Goal: Contribute content: Add original content to the website for others to see

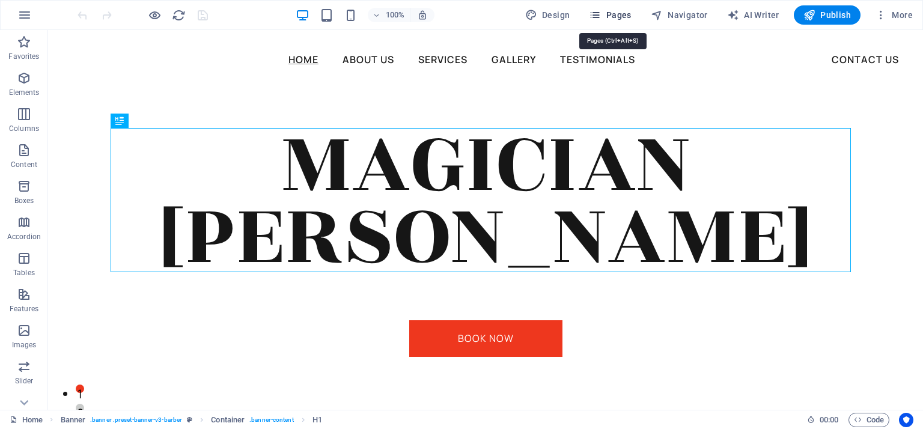
click at [609, 11] on span "Pages" at bounding box center [610, 15] width 42 height 12
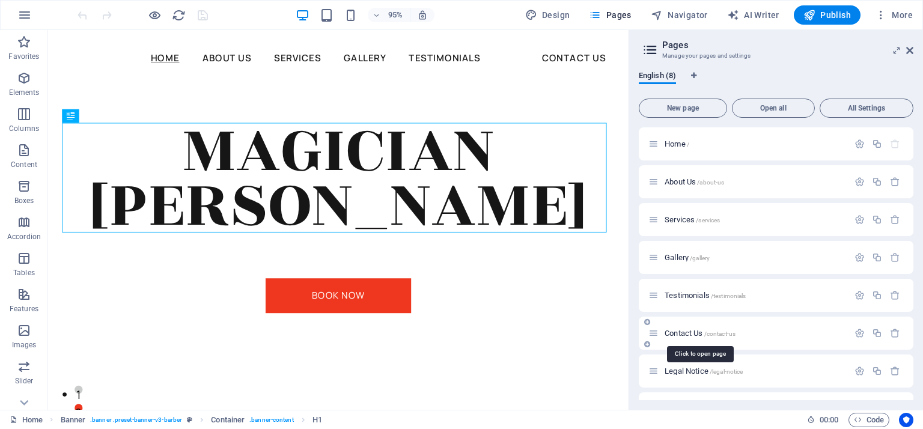
click at [689, 335] on span "Contact Us /contact-us" at bounding box center [700, 333] width 71 height 9
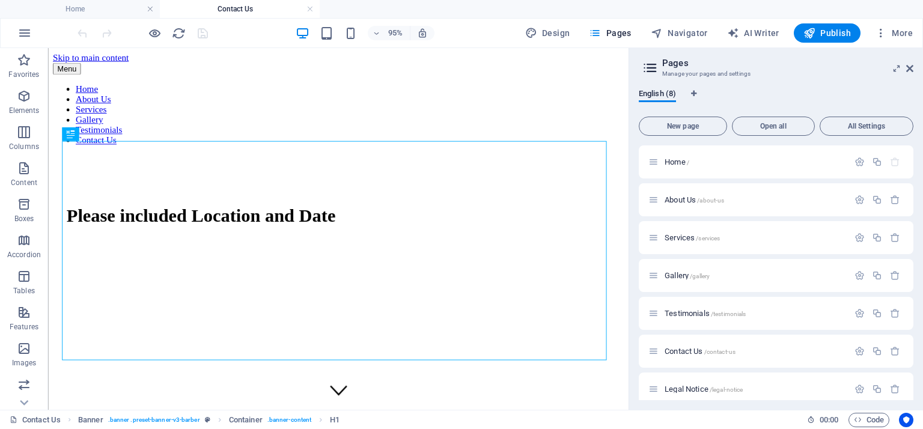
click at [629, 98] on aside "Pages Manage your pages and settings English (8) New page Open all All Settings…" at bounding box center [776, 229] width 295 height 362
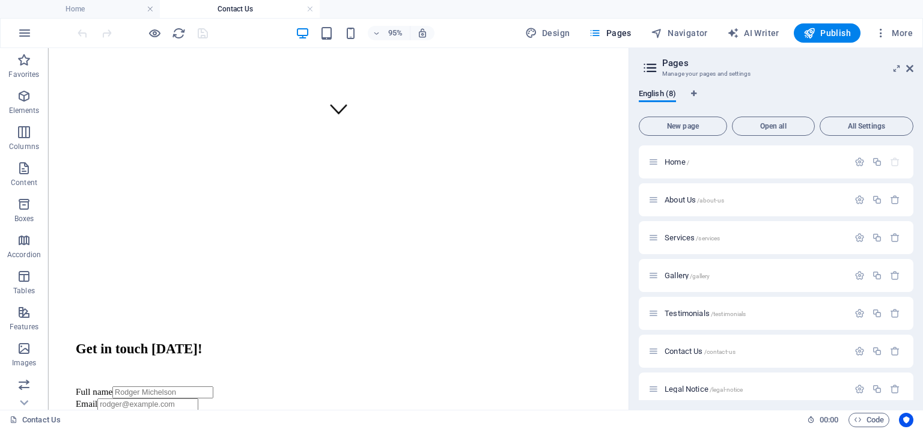
scroll to position [111, 0]
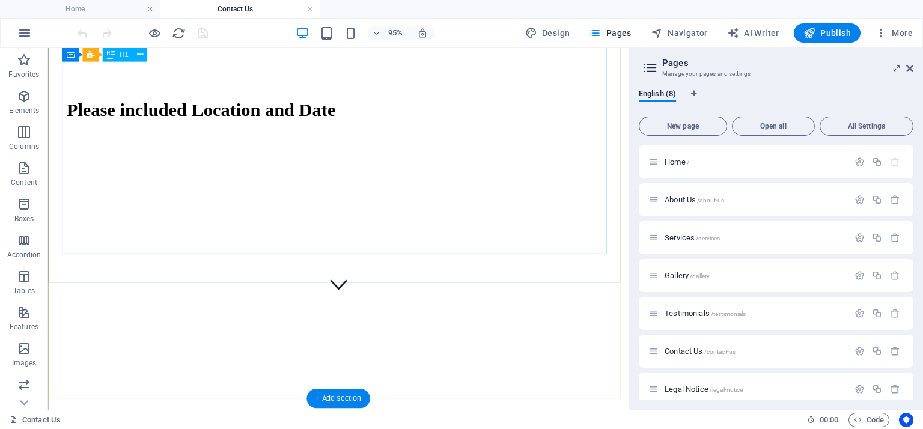
click at [466, 124] on div "Please included Location and Date" at bounding box center [353, 113] width 573 height 22
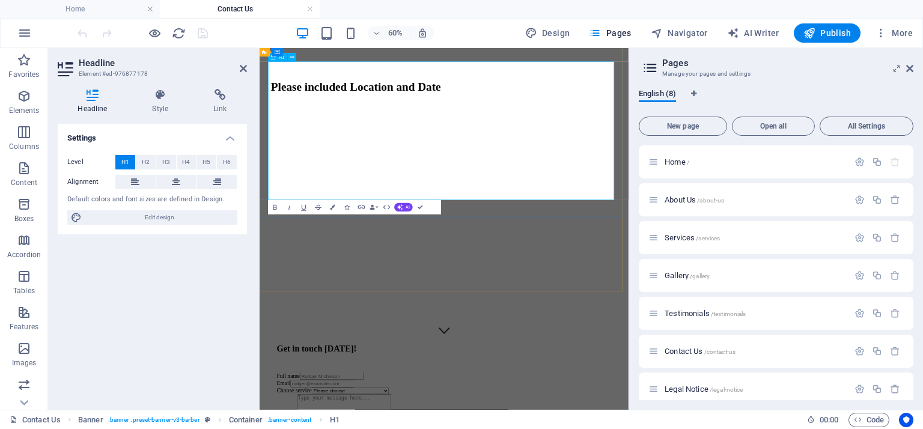
scroll to position [75, 0]
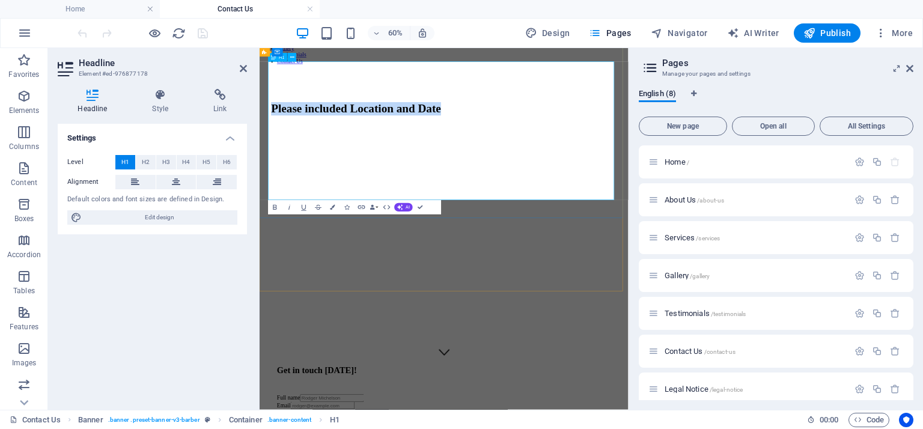
click at [691, 161] on h1 "Please included Location and Date" at bounding box center [567, 150] width 576 height 22
click at [674, 204] on div "Please included Location and Date" at bounding box center [566, 145] width 605 height 118
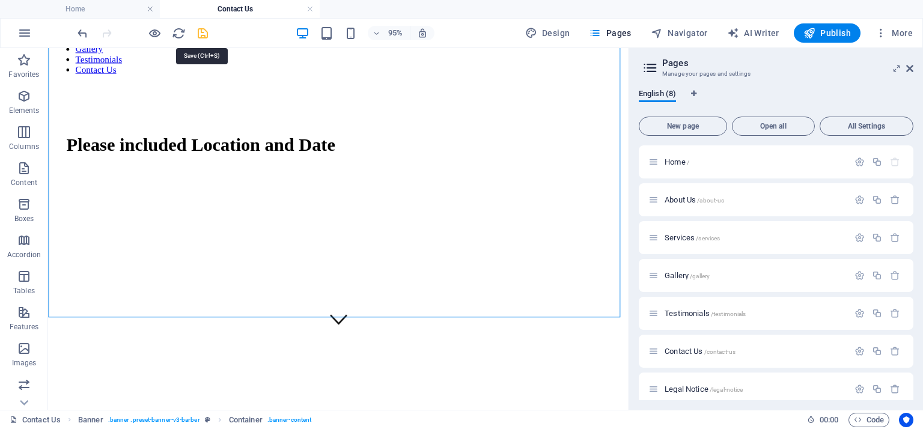
click at [204, 31] on icon "save" at bounding box center [203, 33] width 14 height 14
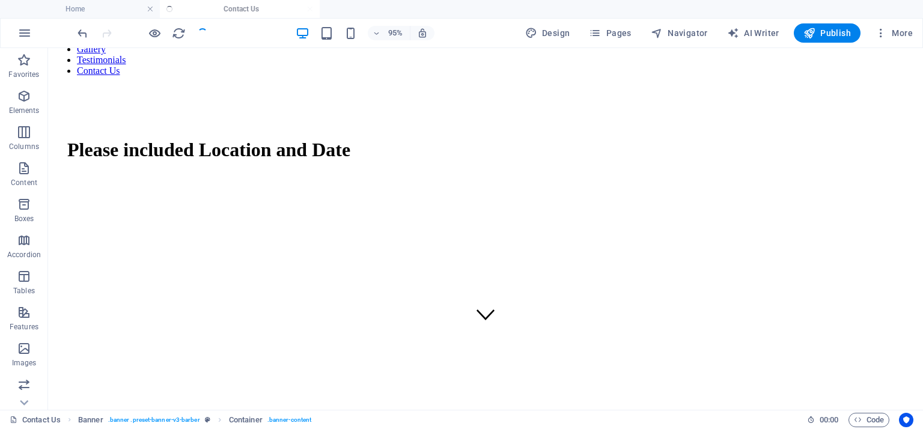
checkbox input "false"
click at [828, 32] on span "Publish" at bounding box center [827, 33] width 47 height 12
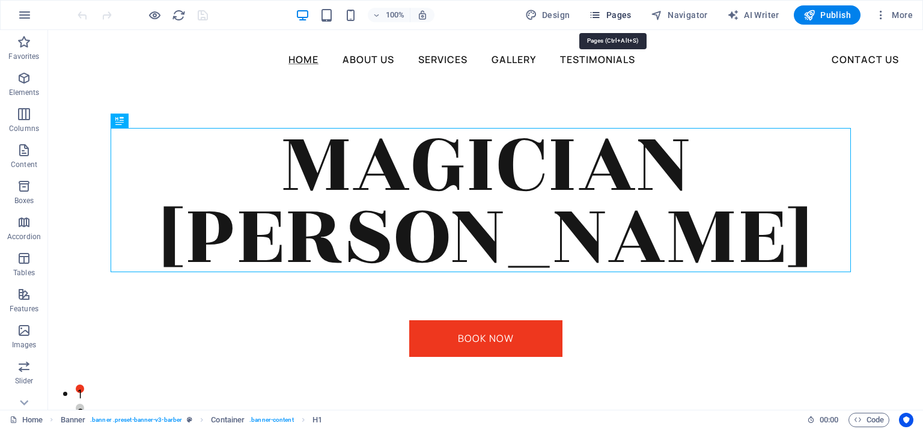
click at [632, 22] on button "Pages" at bounding box center [610, 14] width 52 height 19
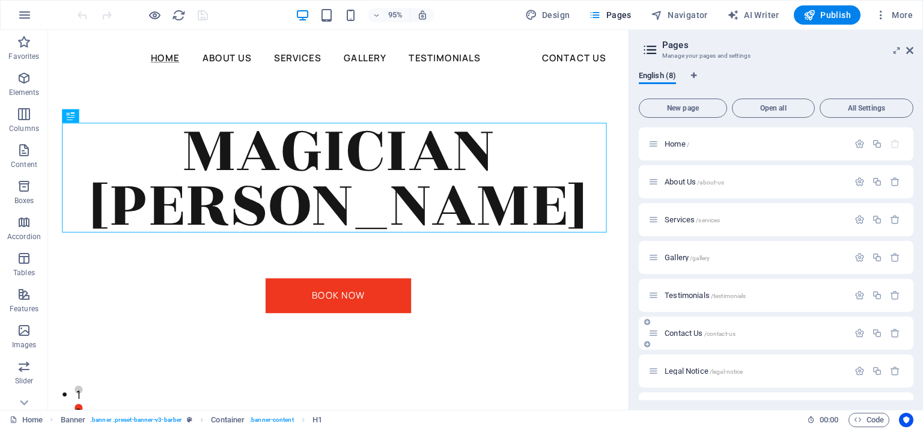
click at [686, 333] on span "Contact Us /contact-us" at bounding box center [700, 333] width 71 height 9
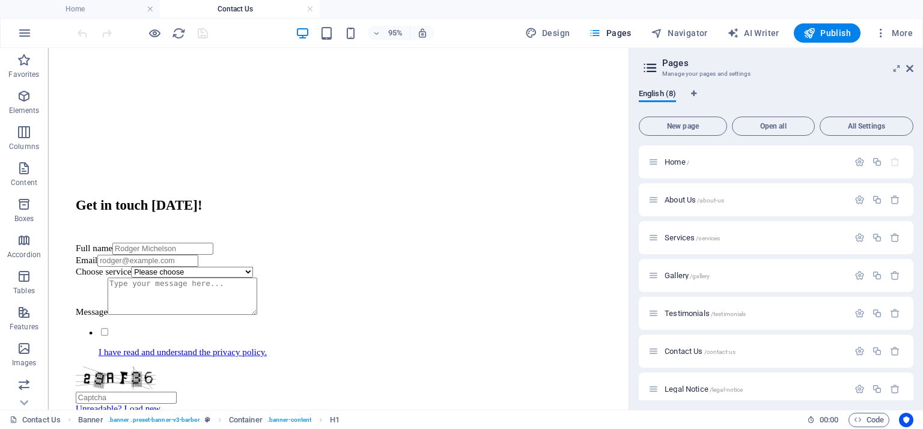
scroll to position [478, 0]
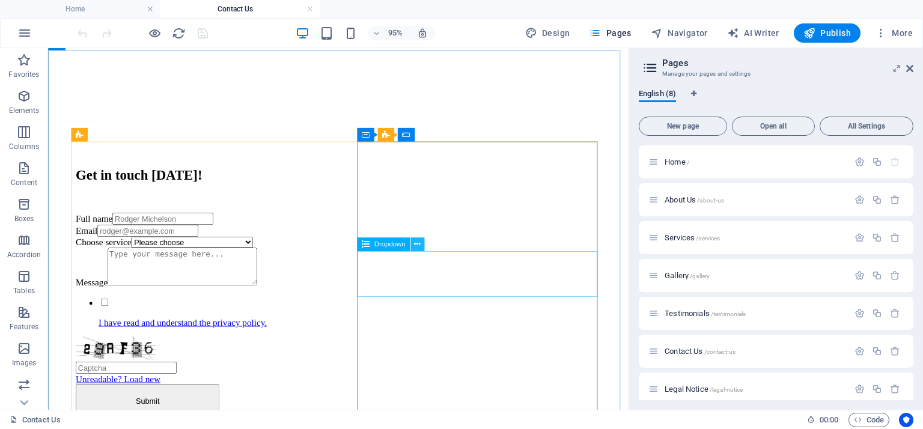
click at [417, 248] on icon at bounding box center [417, 245] width 6 height 12
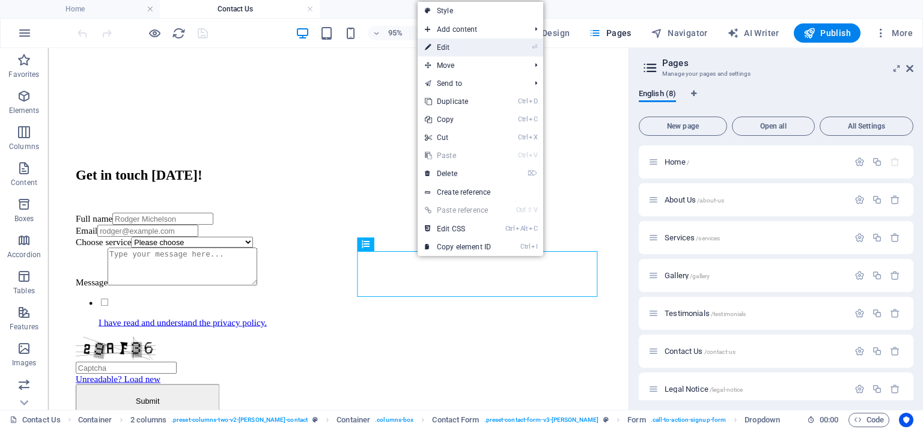
click at [453, 46] on link "⏎ Edit" at bounding box center [458, 47] width 81 height 18
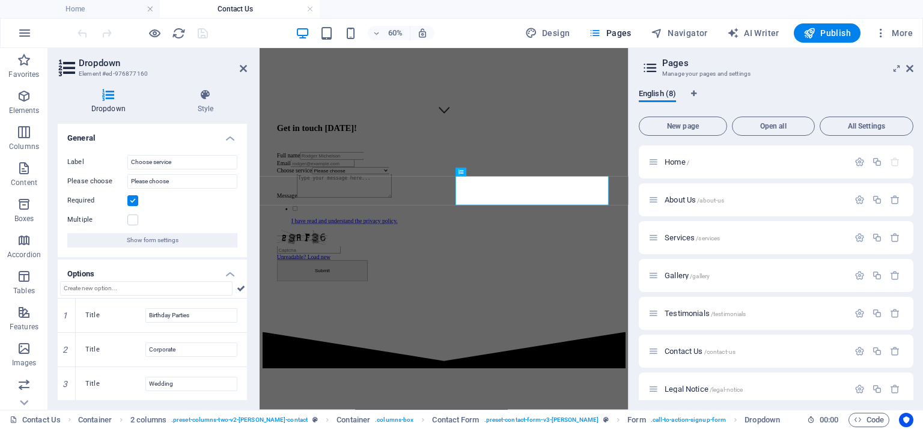
click at [248, 254] on div "Dropdown Style General Label Choose service Please choose Please choose Require…" at bounding box center [152, 244] width 209 height 331
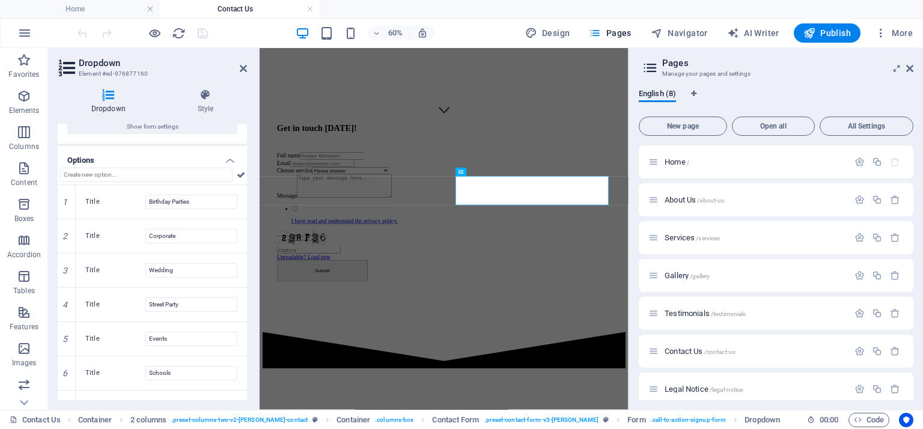
scroll to position [171, 0]
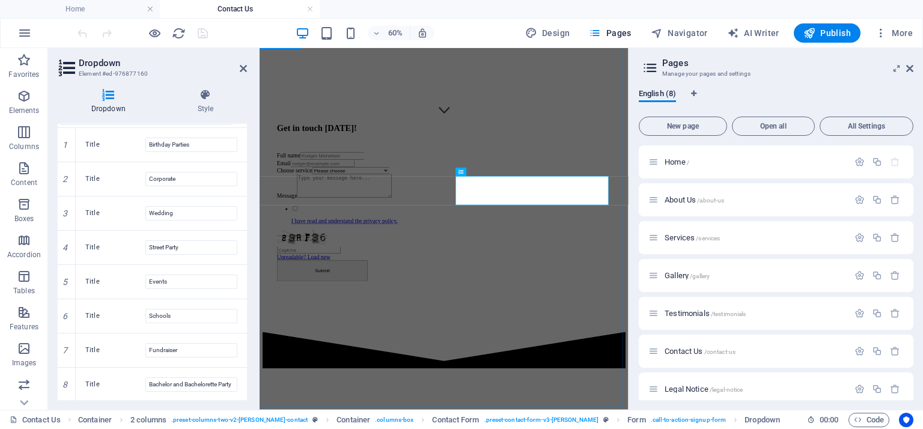
click at [340, 429] on div "Get in touch [DATE]! Full name Email Choose service Please choose Birthday Part…" at bounding box center [566, 305] width 557 height 263
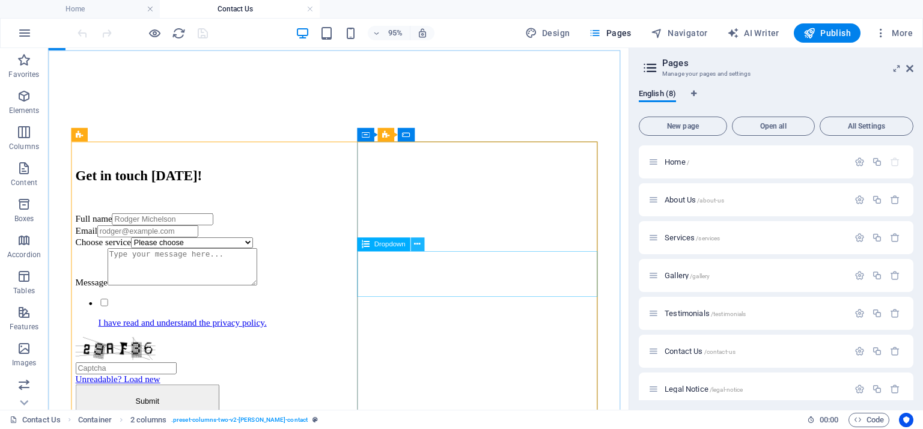
click at [418, 245] on icon at bounding box center [417, 245] width 6 height 12
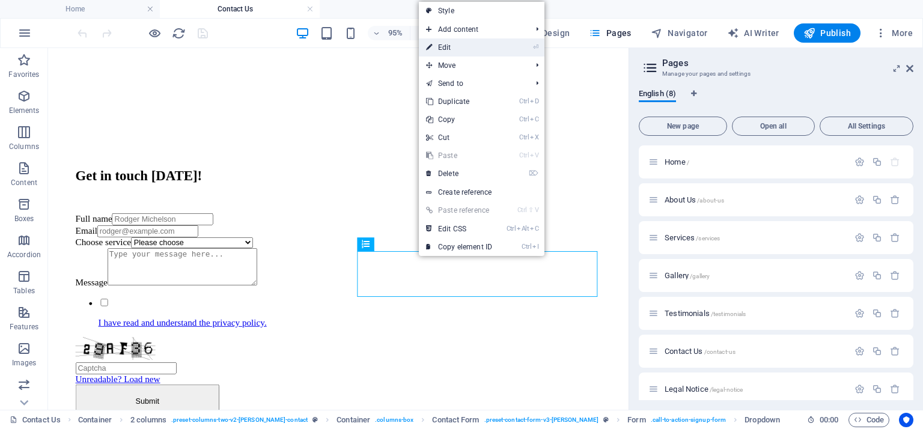
click at [459, 50] on link "⏎ Edit" at bounding box center [459, 47] width 81 height 18
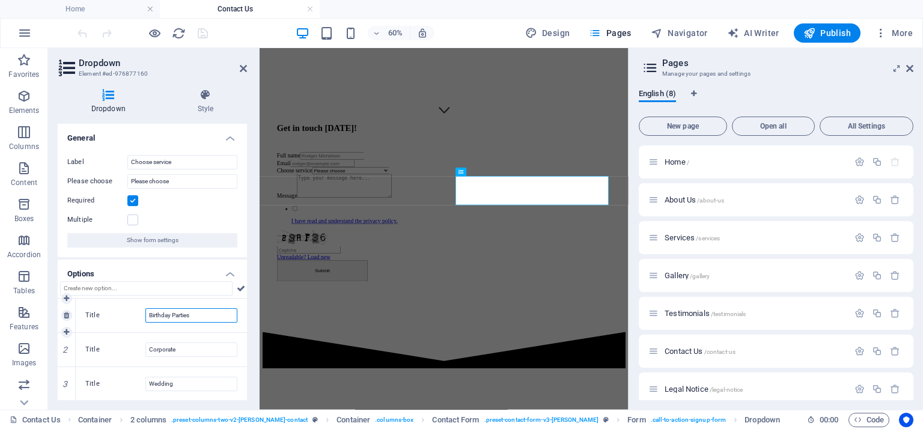
click at [172, 313] on input "Birthday Parties" at bounding box center [191, 315] width 92 height 14
click at [178, 313] on input "Birthday Parties" at bounding box center [191, 315] width 92 height 14
click at [178, 313] on input "Birthday Pties" at bounding box center [191, 315] width 92 height 14
type input "Birthday Parties"
click at [239, 327] on div "Title Birthday Parties" at bounding box center [161, 316] width 171 height 34
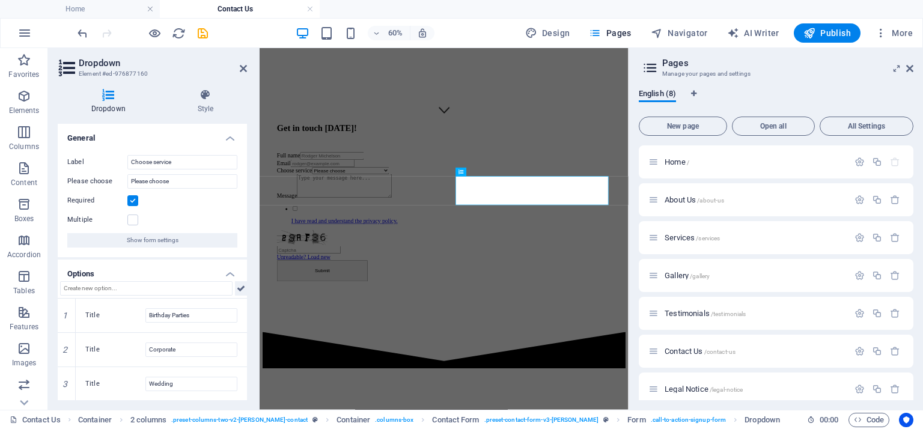
click at [242, 288] on icon at bounding box center [241, 288] width 8 height 14
click at [245, 68] on icon at bounding box center [243, 69] width 7 height 10
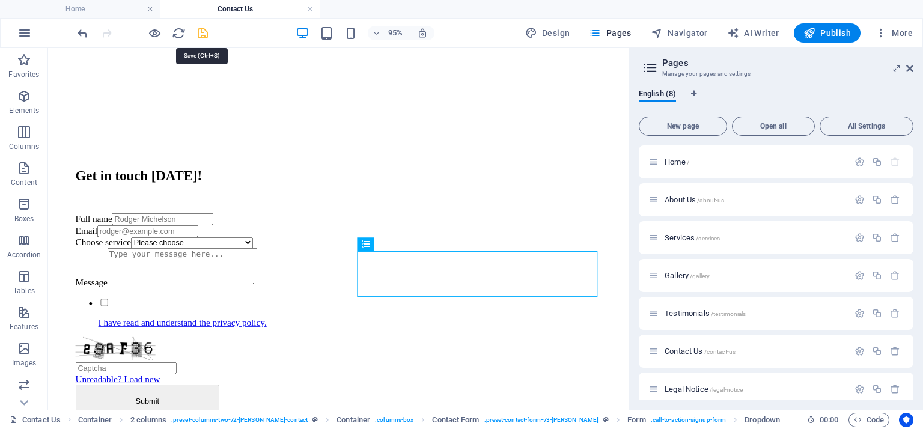
click at [206, 37] on icon "save" at bounding box center [203, 33] width 14 height 14
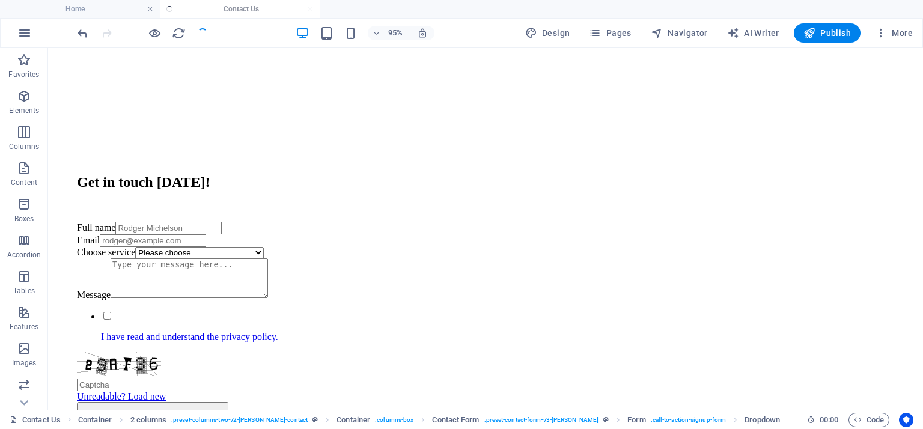
checkbox input "false"
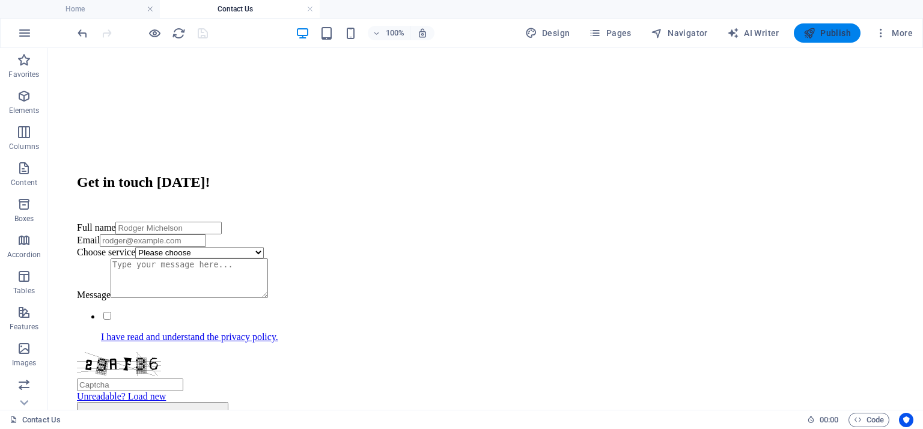
click at [846, 31] on span "Publish" at bounding box center [827, 33] width 47 height 12
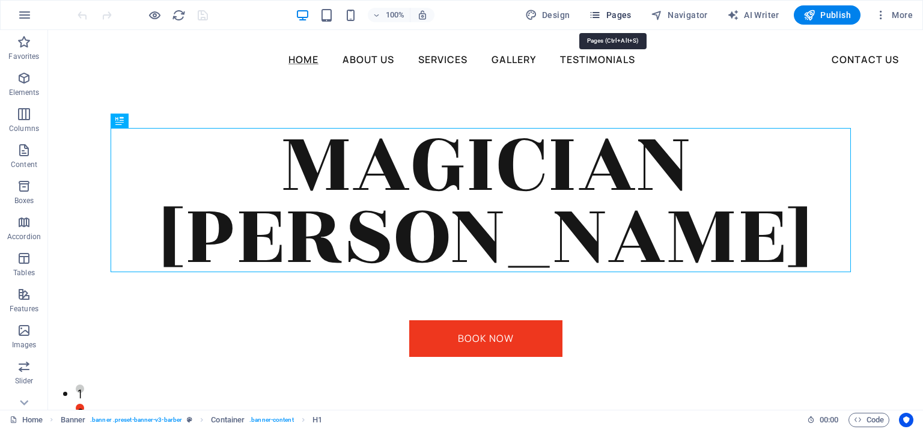
click at [620, 10] on span "Pages" at bounding box center [610, 15] width 42 height 12
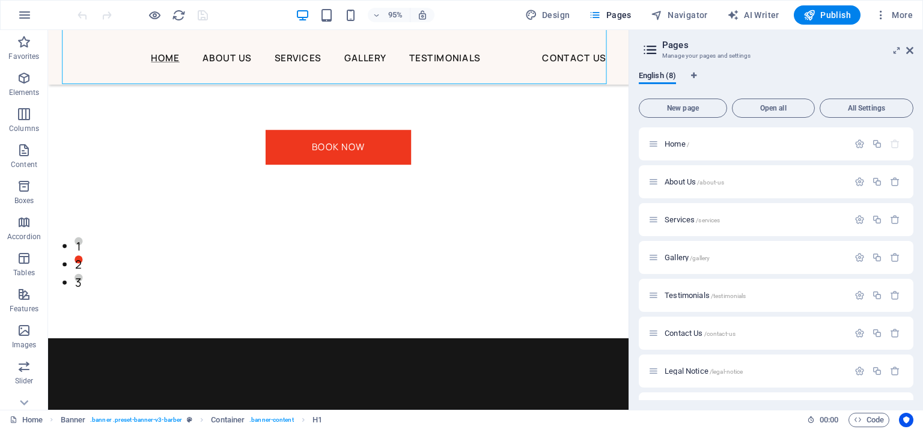
scroll to position [159, 0]
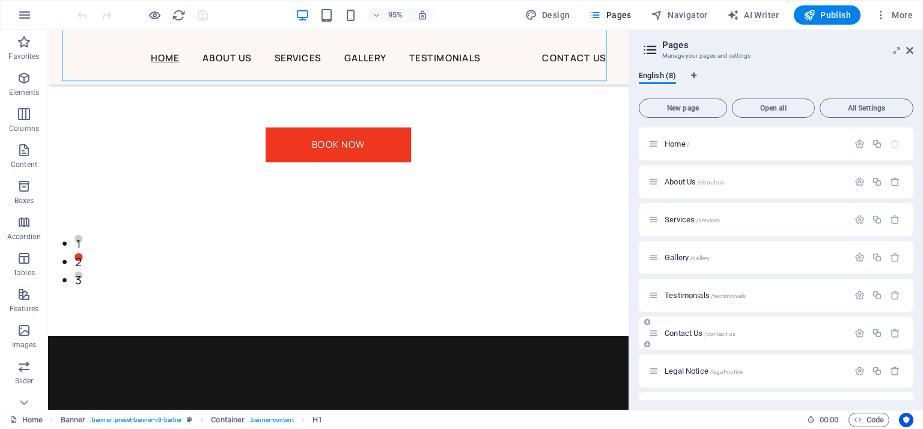
click at [684, 332] on span "Contact Us /contact-us" at bounding box center [700, 333] width 71 height 9
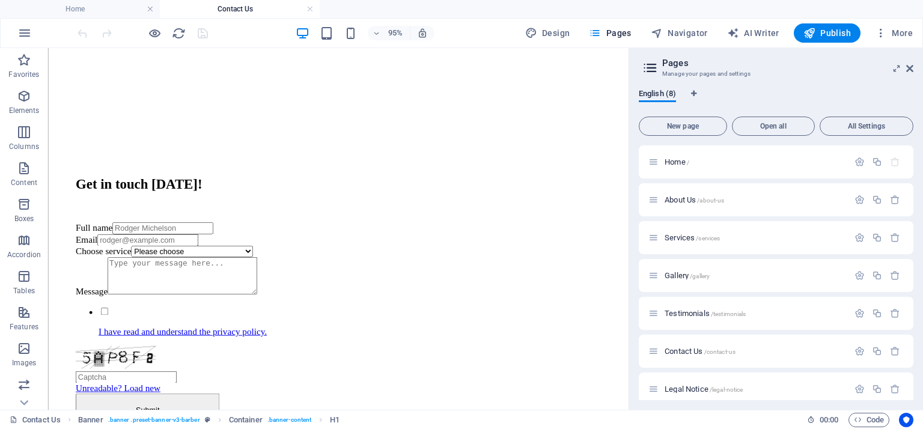
scroll to position [515, 0]
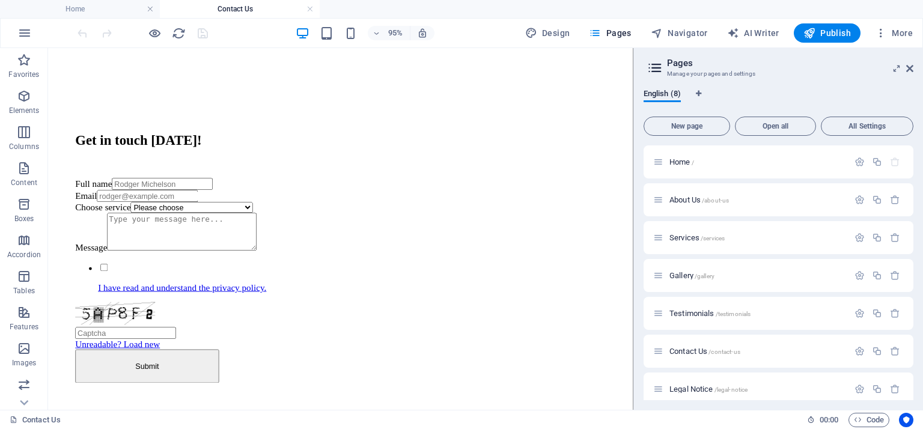
drag, startPoint x: 629, startPoint y: 221, endPoint x: 630, endPoint y: 260, distance: 39.1
click at [630, 260] on div "Home Contact Us Favorites Elements Columns Content Boxes Accordion Tables Featu…" at bounding box center [461, 229] width 923 height 362
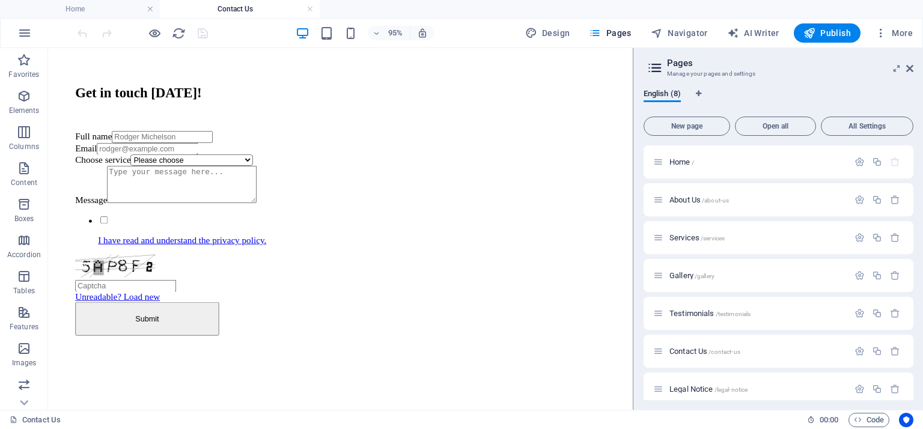
scroll to position [462, 0]
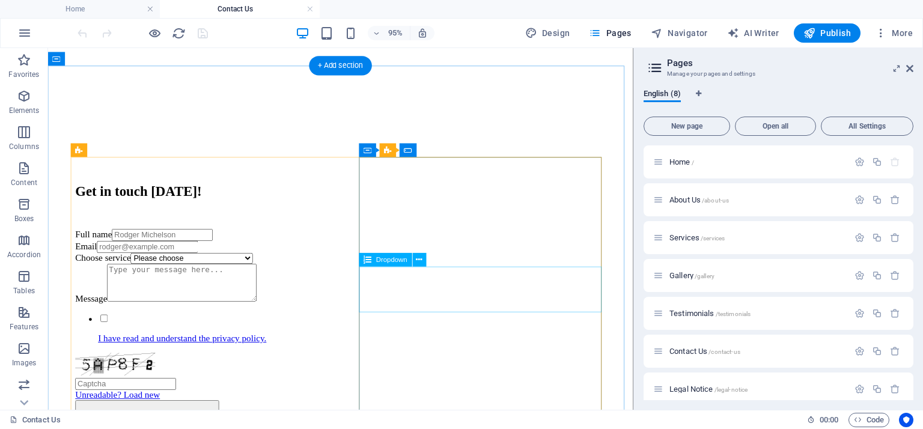
click at [443, 275] on div "Choose service Please choose Birthday Parties Corporate Wedding Street Party Ev…" at bounding box center [356, 269] width 558 height 11
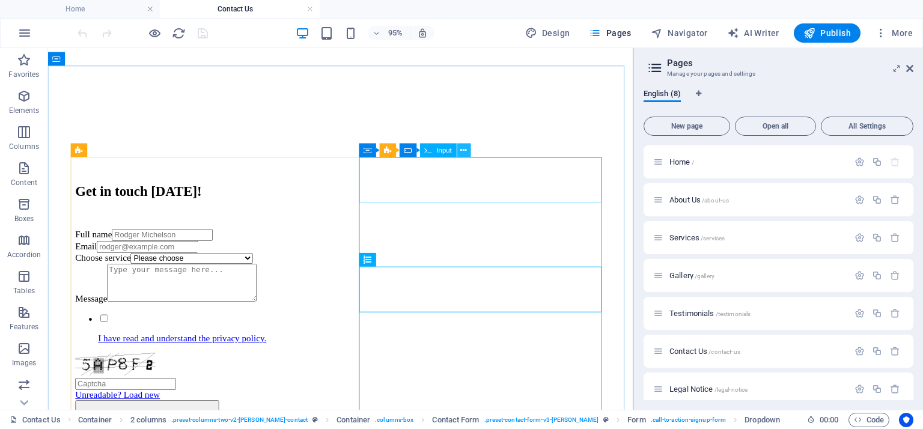
click at [465, 150] on icon at bounding box center [464, 150] width 6 height 12
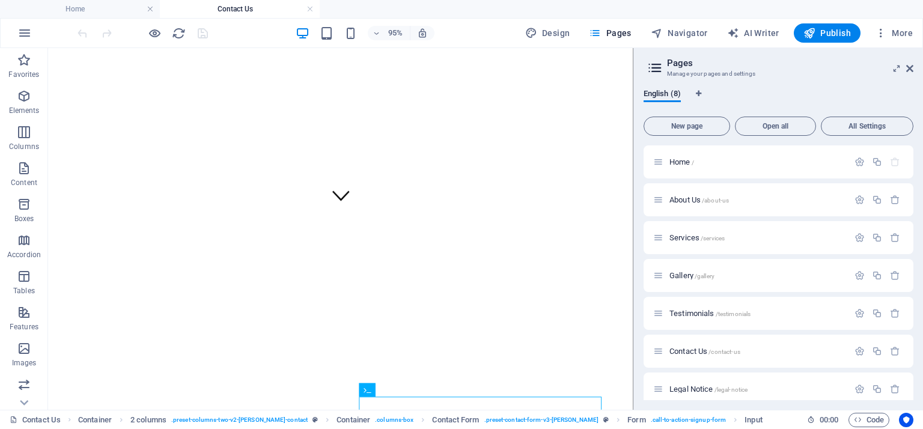
scroll to position [257, 0]
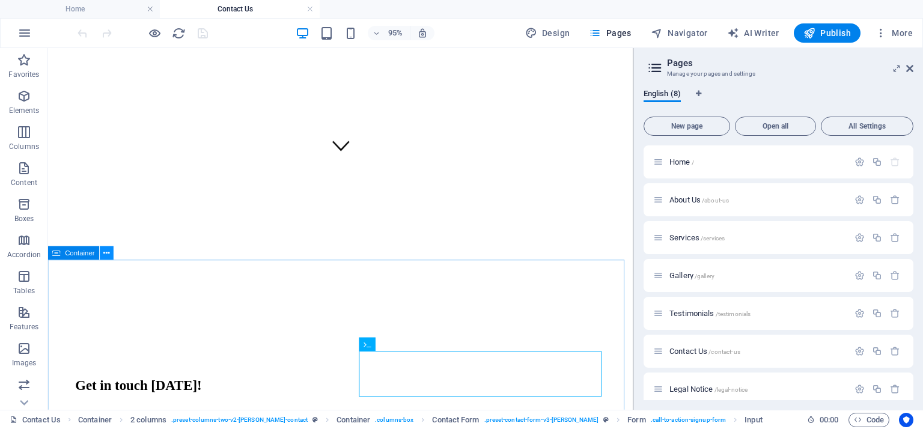
click at [109, 253] on icon at bounding box center [107, 253] width 6 height 12
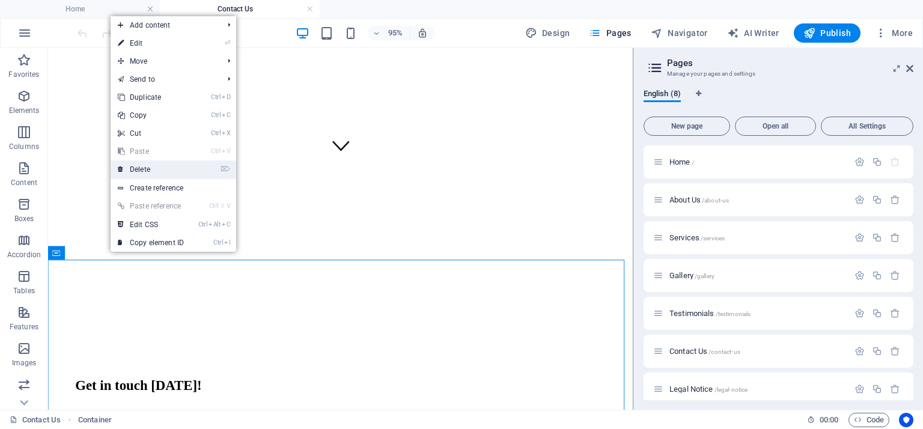
click at [156, 169] on link "⌦ Delete" at bounding box center [151, 169] width 81 height 18
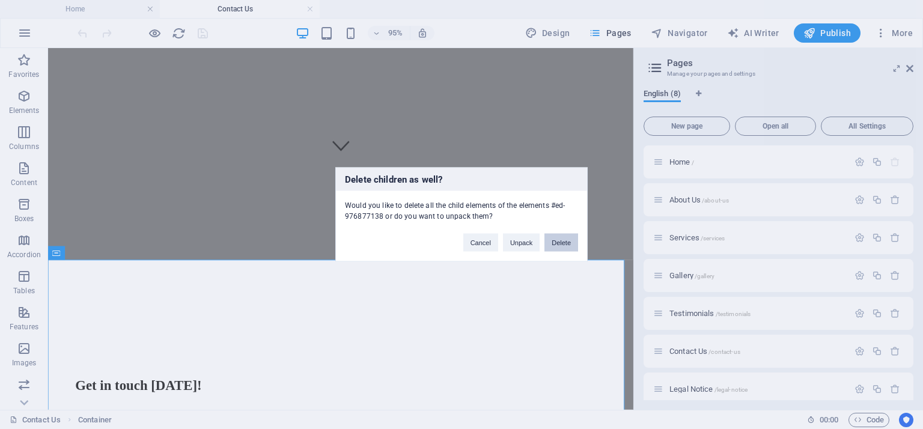
click at [558, 239] on button "Delete" at bounding box center [562, 243] width 34 height 18
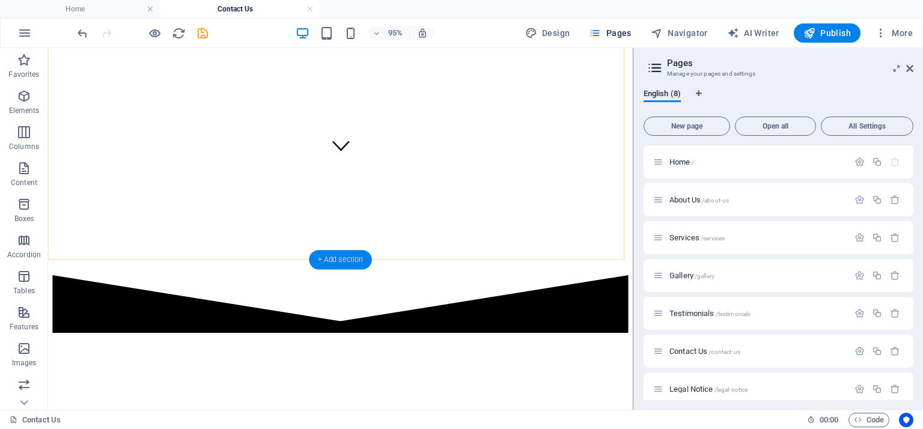
click at [346, 251] on div "+ Add section" at bounding box center [340, 260] width 63 height 19
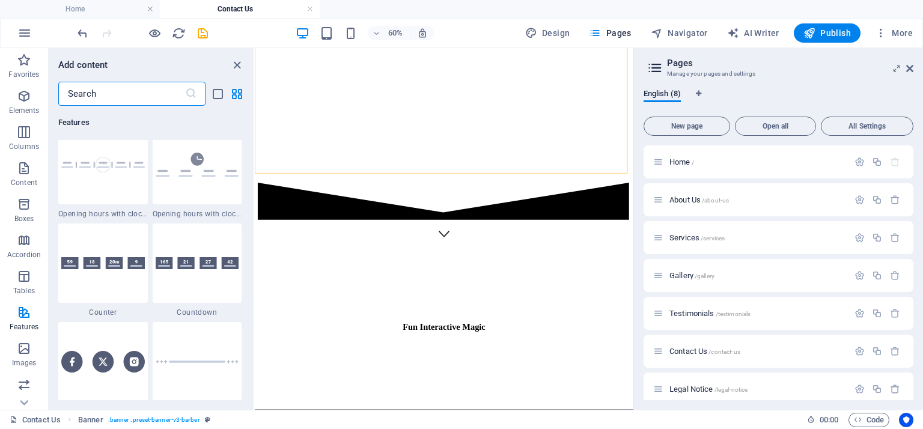
scroll to position [5875, 0]
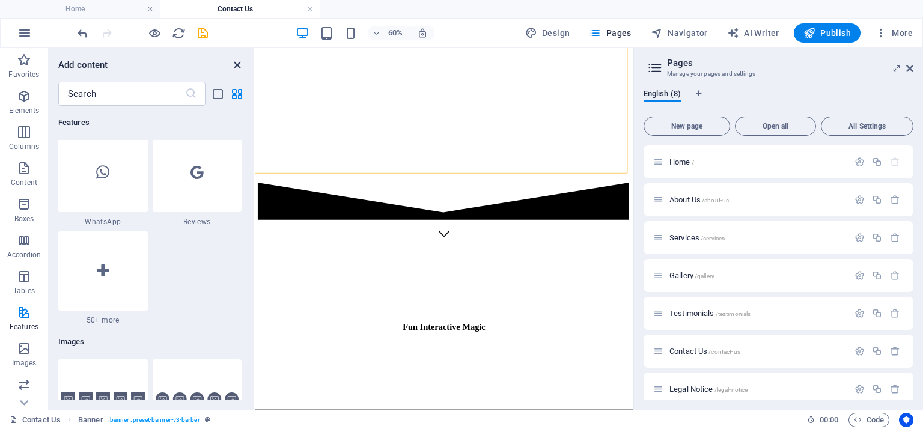
click at [237, 61] on icon "close panel" at bounding box center [237, 65] width 14 height 14
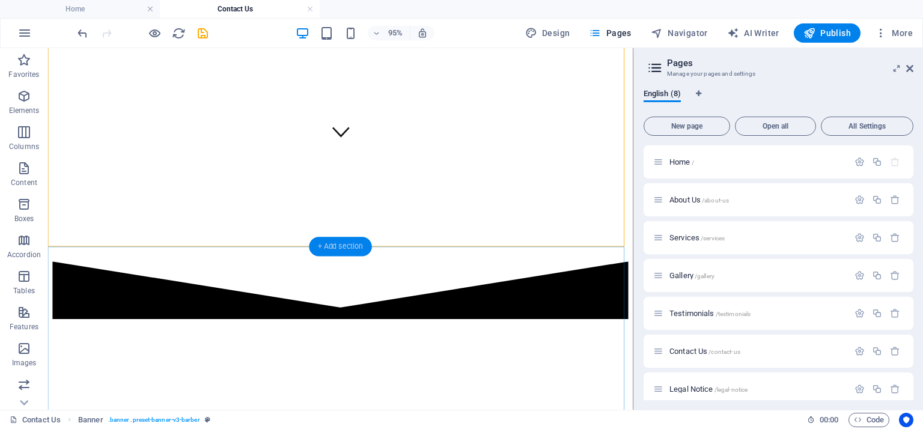
click at [343, 247] on div "+ Add section" at bounding box center [340, 246] width 63 height 19
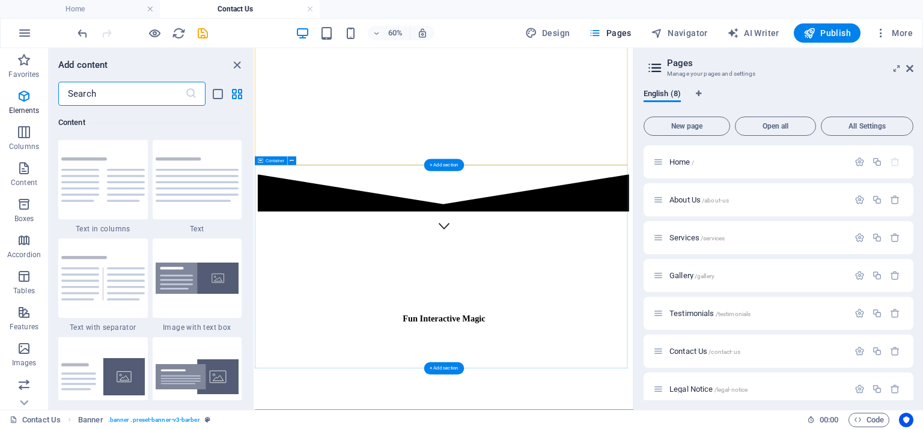
scroll to position [2103, 0]
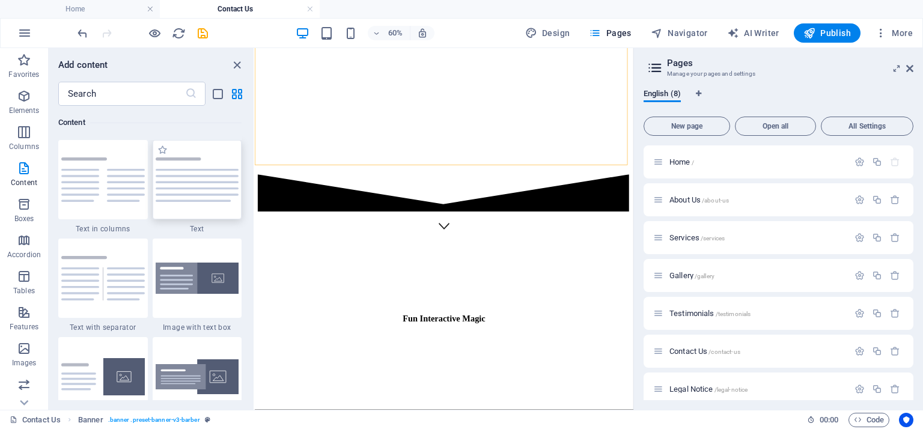
click at [212, 186] on img at bounding box center [198, 179] width 84 height 44
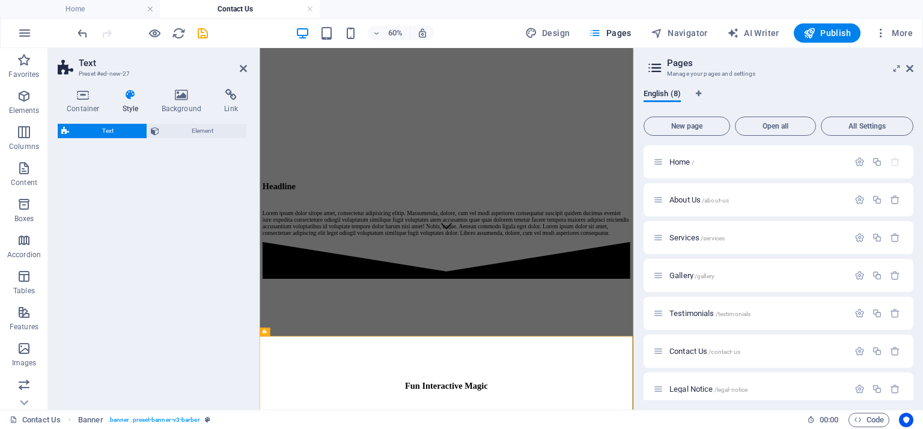
select select "preset-text-v2-default"
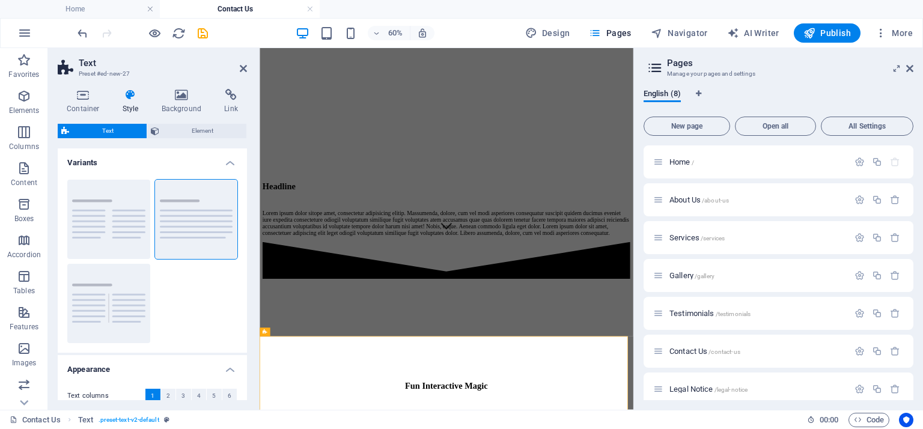
scroll to position [0, 0]
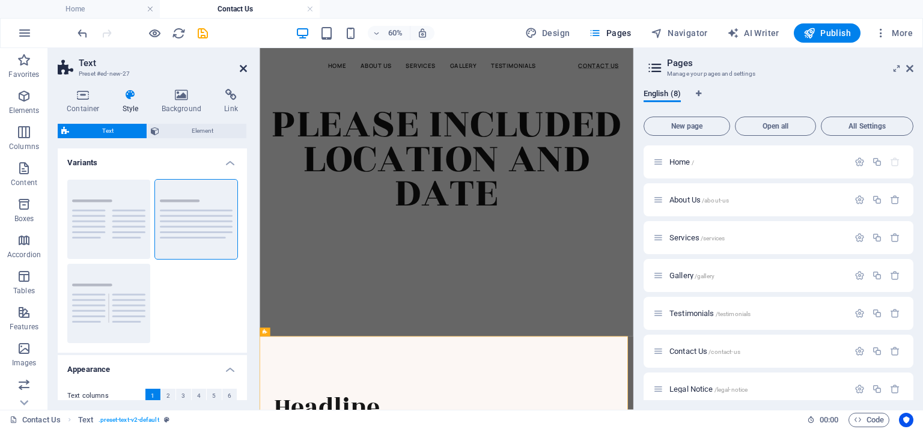
click at [245, 70] on icon at bounding box center [243, 69] width 7 height 10
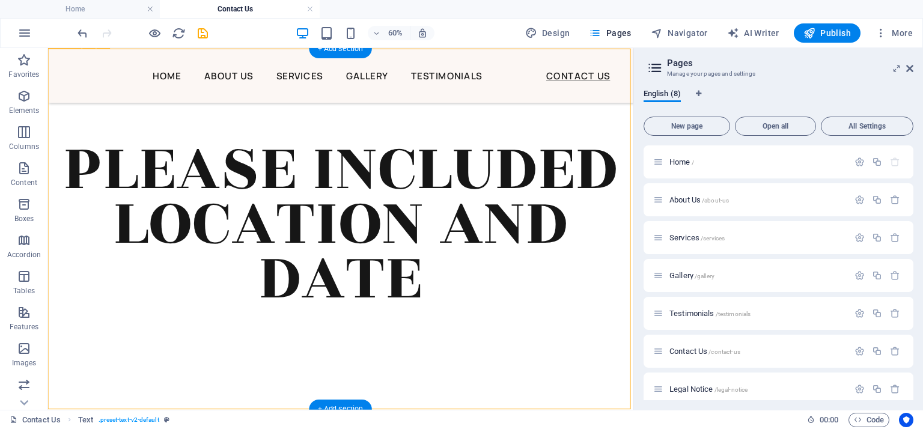
scroll to position [480, 0]
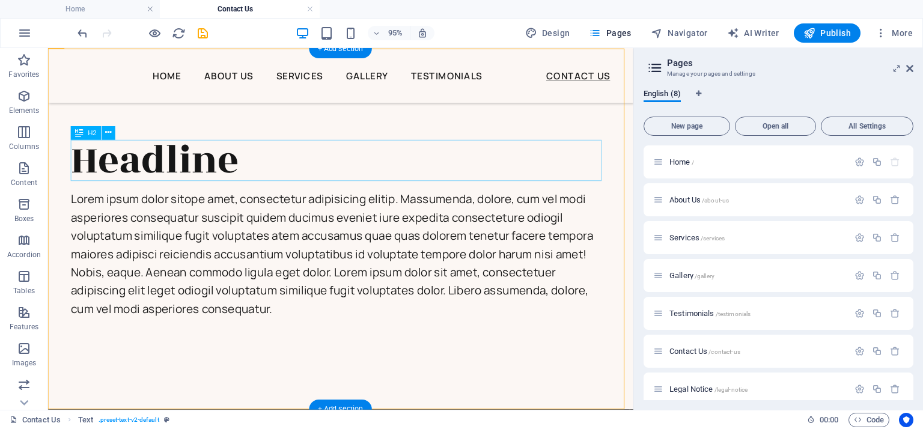
click at [225, 174] on div "Headline" at bounding box center [356, 166] width 568 height 43
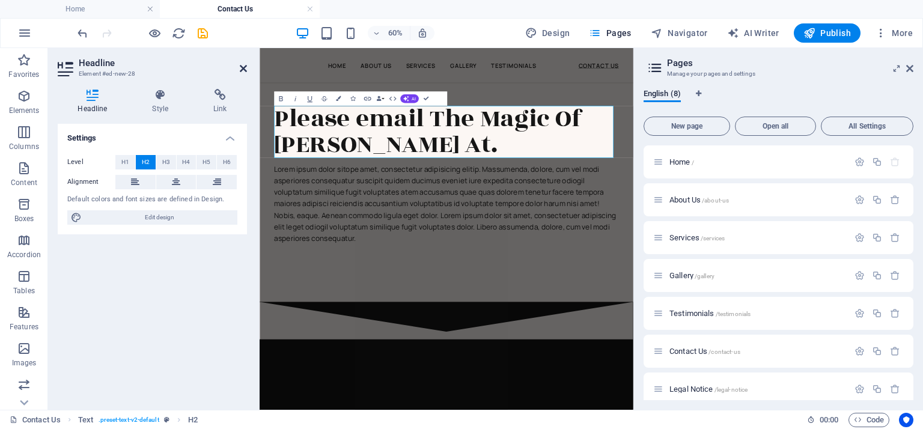
click at [245, 72] on icon at bounding box center [243, 69] width 7 height 10
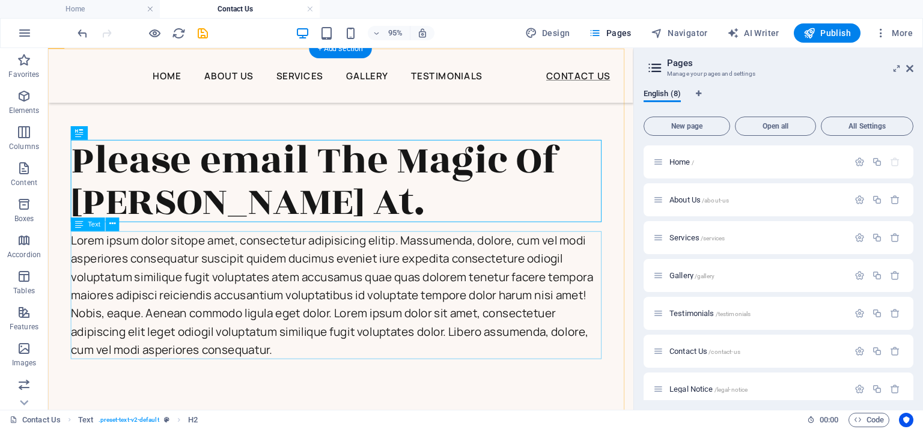
click at [375, 302] on div "Lorem ipsum dolor sitope amet, consectetur adipisicing elitip. Massumenda, dolo…" at bounding box center [356, 308] width 568 height 135
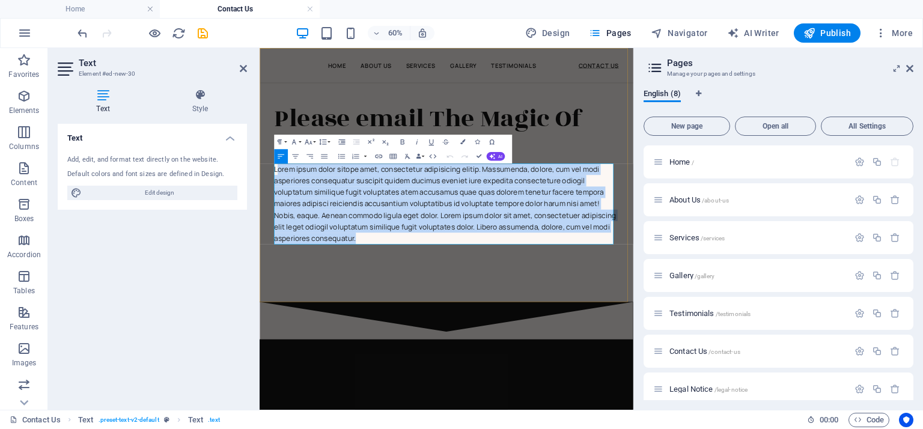
drag, startPoint x: 435, startPoint y: 368, endPoint x: 288, endPoint y: 258, distance: 183.7
click at [288, 258] on p "Lorem ipsum dolor sitope amet, consectetur adipisicing elitip. Massumenda, dolo…" at bounding box center [571, 308] width 575 height 135
drag, startPoint x: 28, startPoint y: 210, endPoint x: 308, endPoint y: 161, distance: 284.3
click at [308, 161] on button "Align Right" at bounding box center [310, 156] width 14 height 14
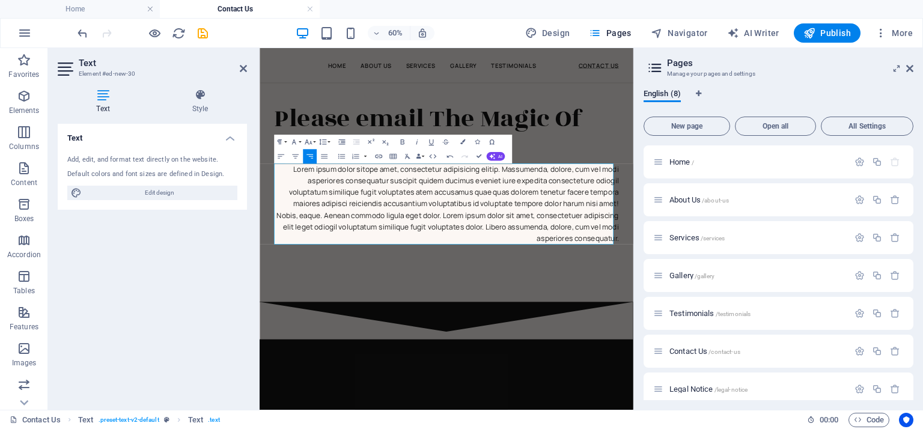
click at [308, 161] on button "Align Right" at bounding box center [310, 156] width 14 height 14
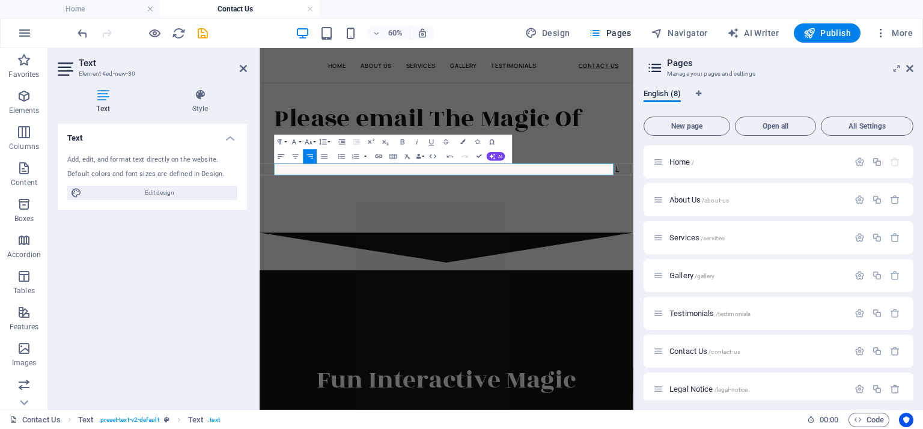
click at [282, 153] on icon "button" at bounding box center [280, 156] width 8 height 8
click at [299, 142] on button "Font Family" at bounding box center [295, 142] width 14 height 14
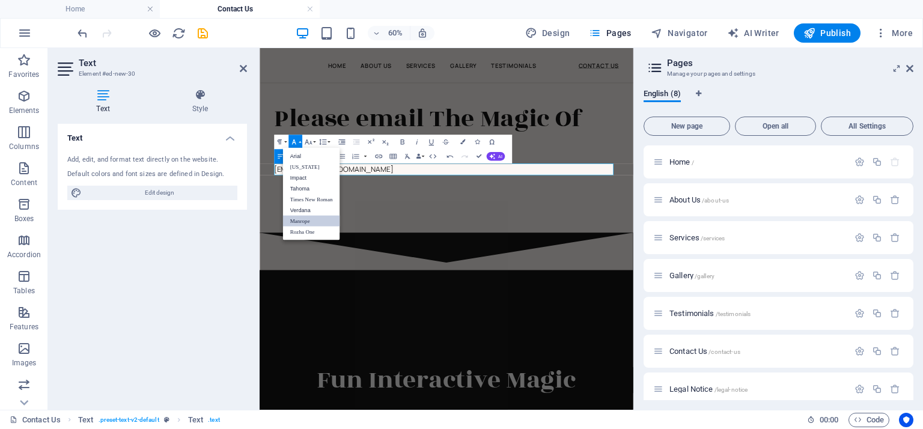
scroll to position [0, 0]
click at [313, 141] on button "Font Size" at bounding box center [310, 142] width 14 height 14
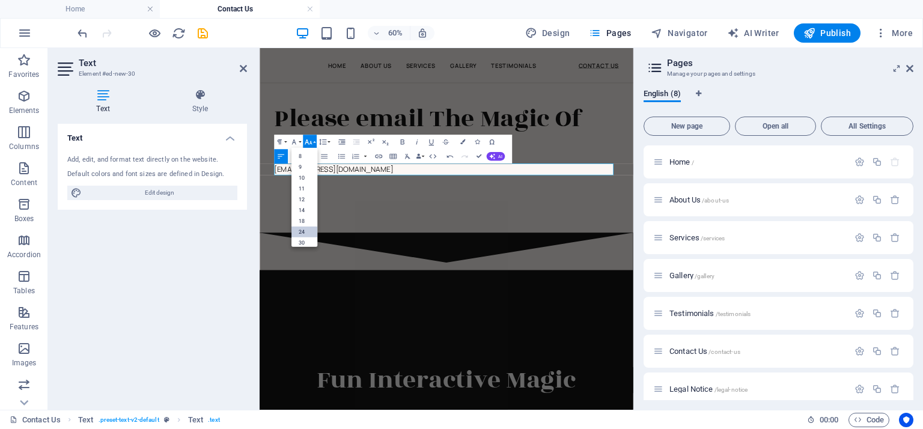
click at [307, 228] on link "24" at bounding box center [305, 232] width 26 height 11
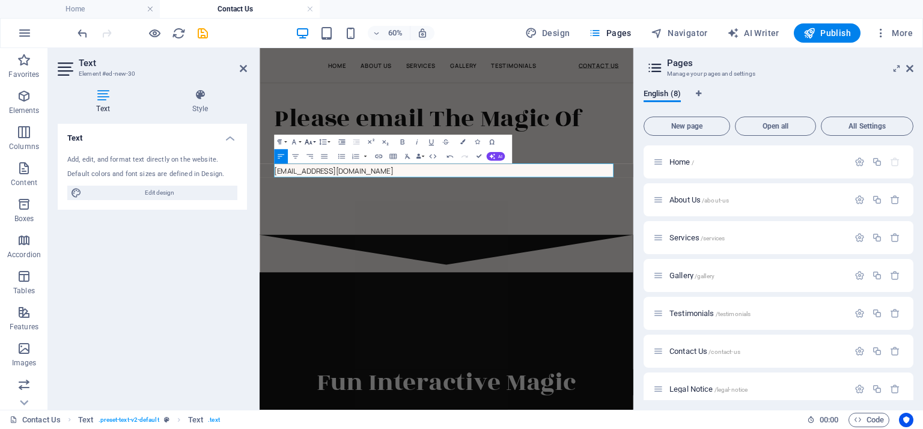
click at [315, 141] on button "Font Size" at bounding box center [310, 142] width 14 height 14
click at [306, 224] on link "72" at bounding box center [305, 228] width 26 height 11
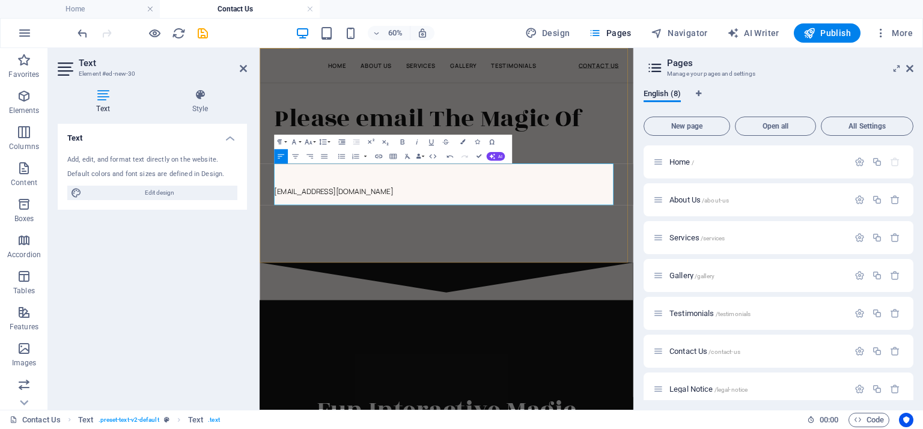
click at [388, 349] on div "Please email The Magic Of Tyler Fergus At. ​Tylerfergus@live.ca ​" at bounding box center [571, 228] width 623 height 358
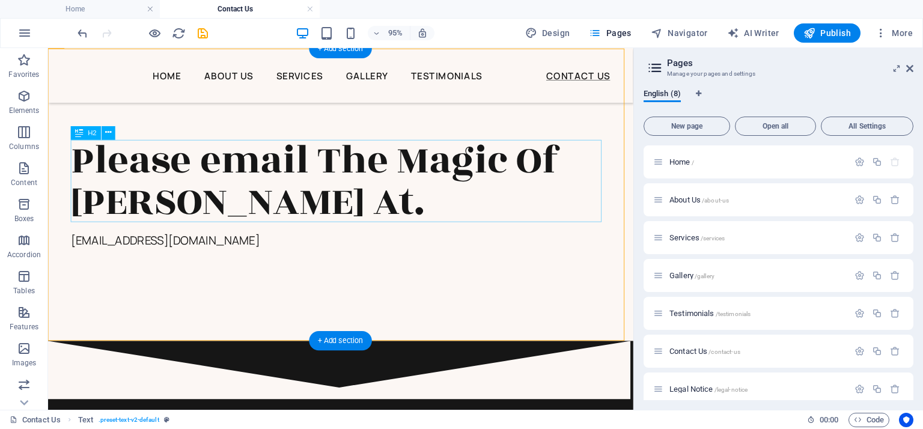
click at [401, 218] on div "Please email The Magic Of Tyler Fergus At." at bounding box center [356, 188] width 568 height 87
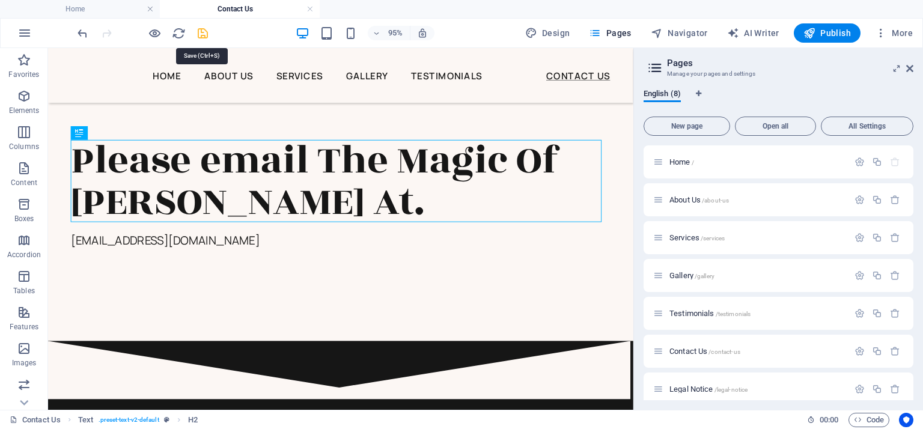
click at [204, 31] on icon "save" at bounding box center [203, 33] width 14 height 14
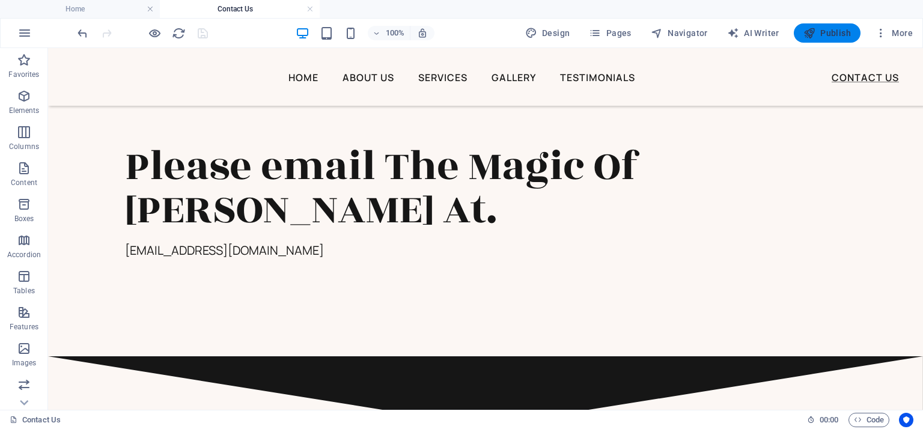
click at [820, 33] on span "Publish" at bounding box center [827, 33] width 47 height 12
